Goal: Task Accomplishment & Management: Use online tool/utility

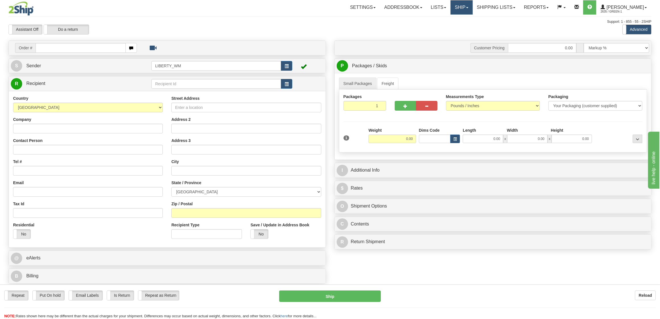
click at [467, 6] on link "Ship" at bounding box center [462, 7] width 22 height 14
click at [458, 28] on span "OnHold / Order Queue" at bounding box center [447, 27] width 40 height 5
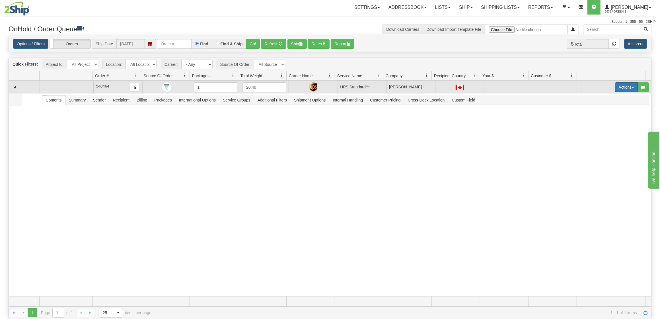
click at [615, 89] on button "Actions" at bounding box center [626, 87] width 23 height 10
click at [596, 120] on span "Ship" at bounding box center [600, 120] width 12 height 5
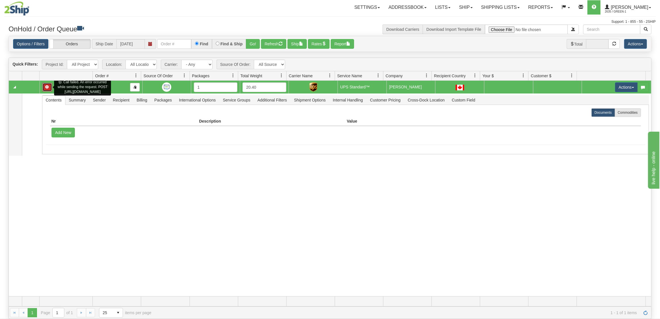
click at [45, 83] on button "button" at bounding box center [47, 87] width 10 height 9
click at [47, 87] on span "button" at bounding box center [47, 86] width 3 height 3
click at [278, 237] on div "tp: Call failed. An error occurred while sending the request. POST [URL][DOMAIN…" at bounding box center [330, 189] width 643 height 216
